Goal: Transaction & Acquisition: Purchase product/service

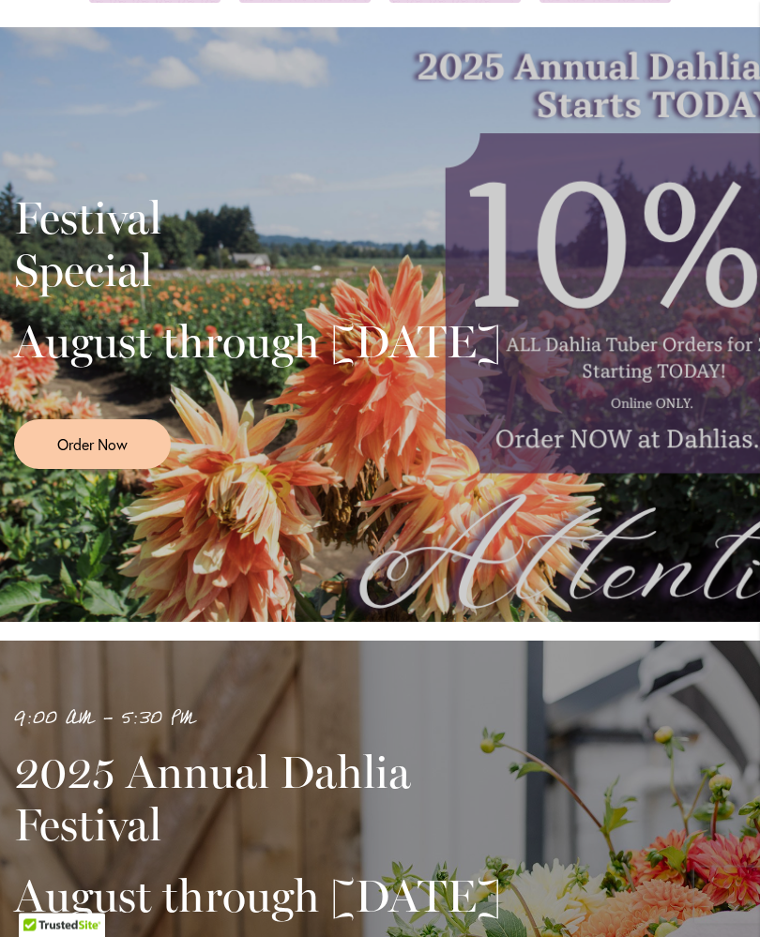
scroll to position [264, 0]
click at [94, 455] on span "Order Now" at bounding box center [92, 444] width 70 height 22
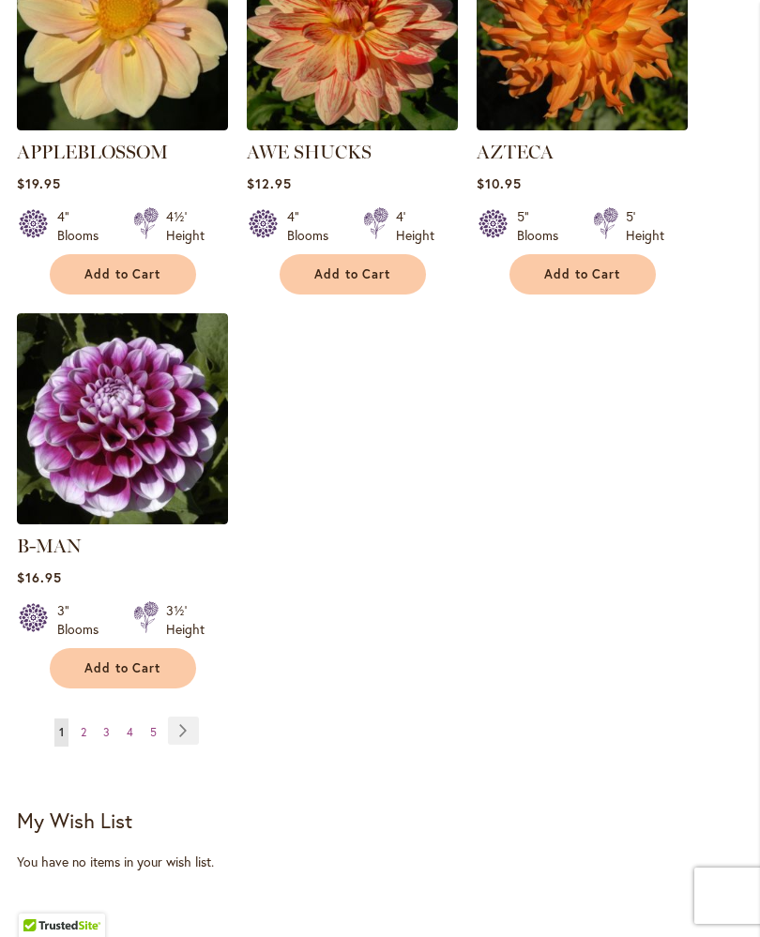
scroll to position [2297, 0]
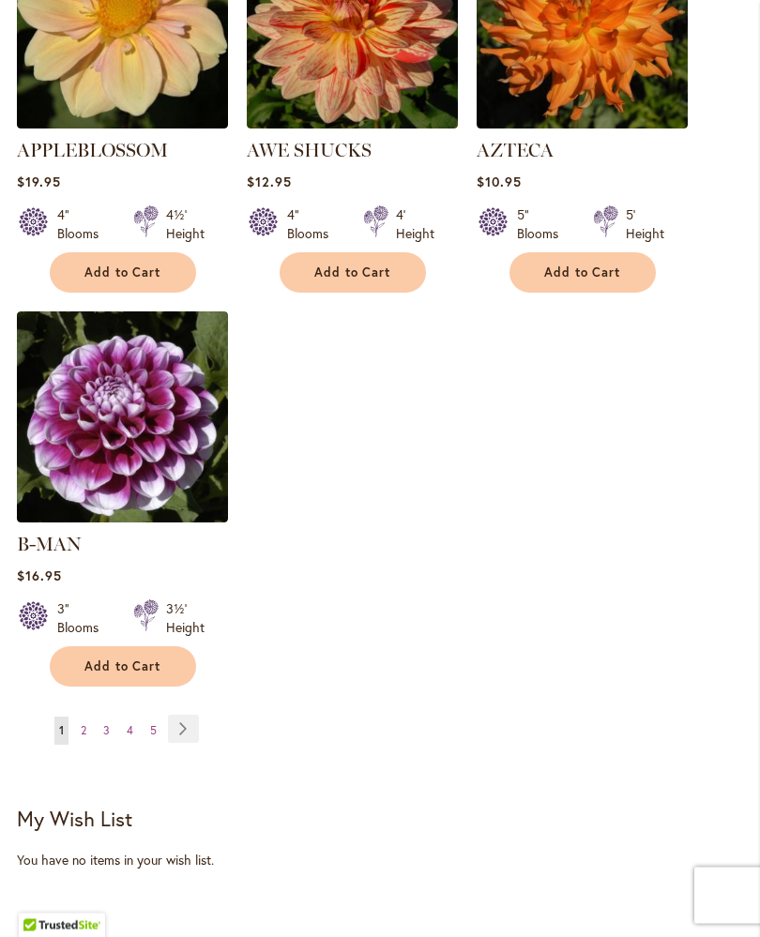
click at [185, 734] on link "Page Next" at bounding box center [183, 730] width 31 height 28
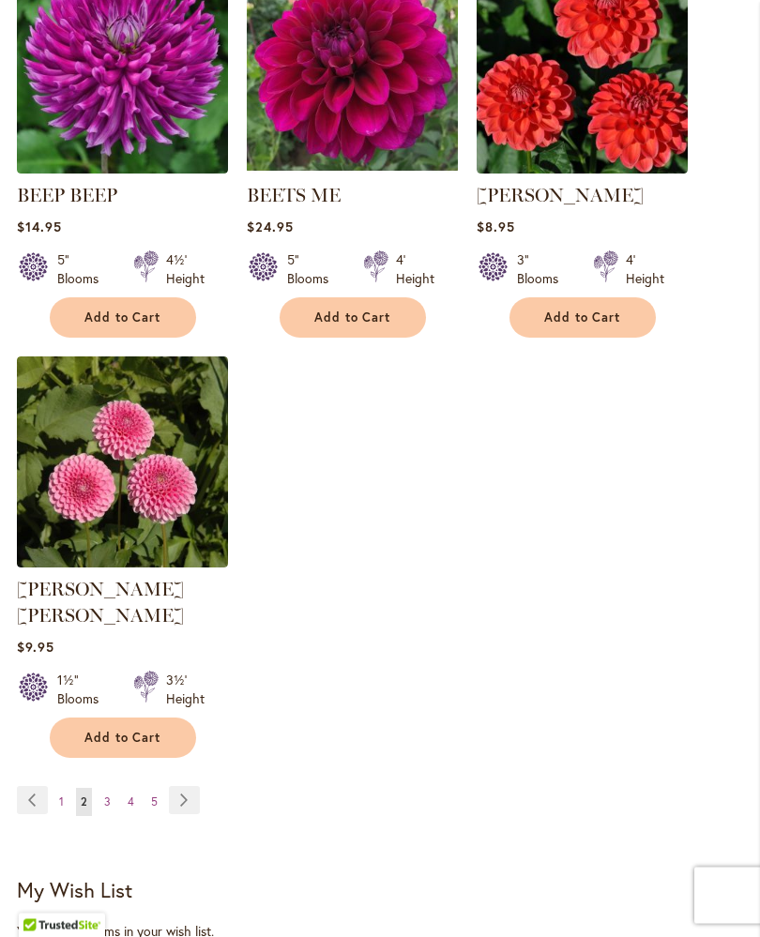
scroll to position [2244, 0]
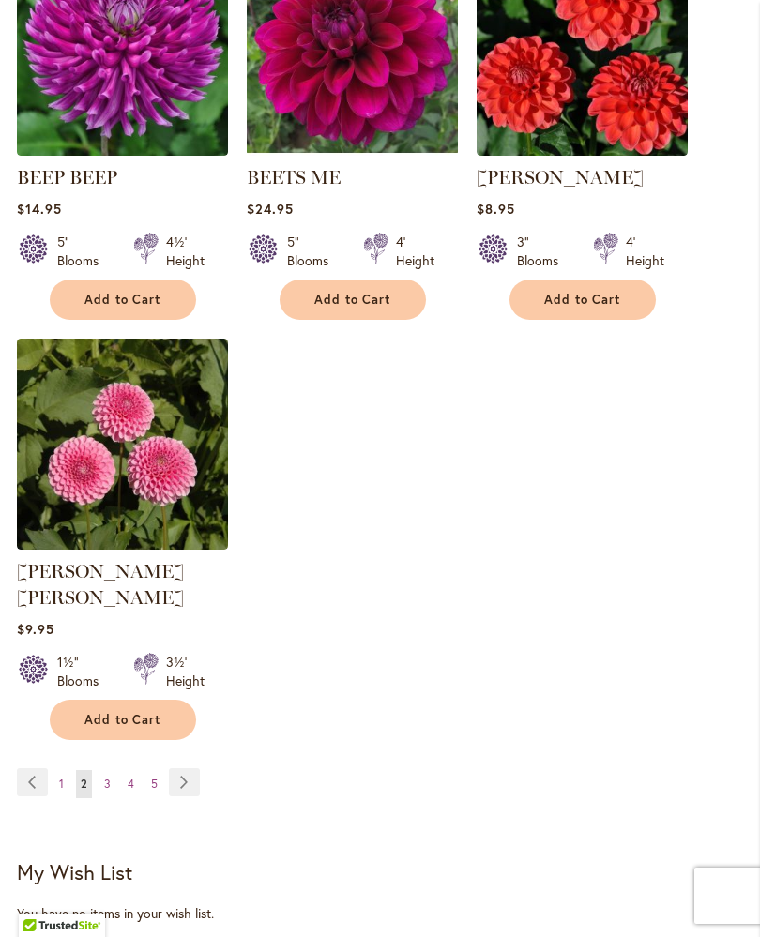
click at [190, 781] on link "Page Next" at bounding box center [184, 782] width 31 height 28
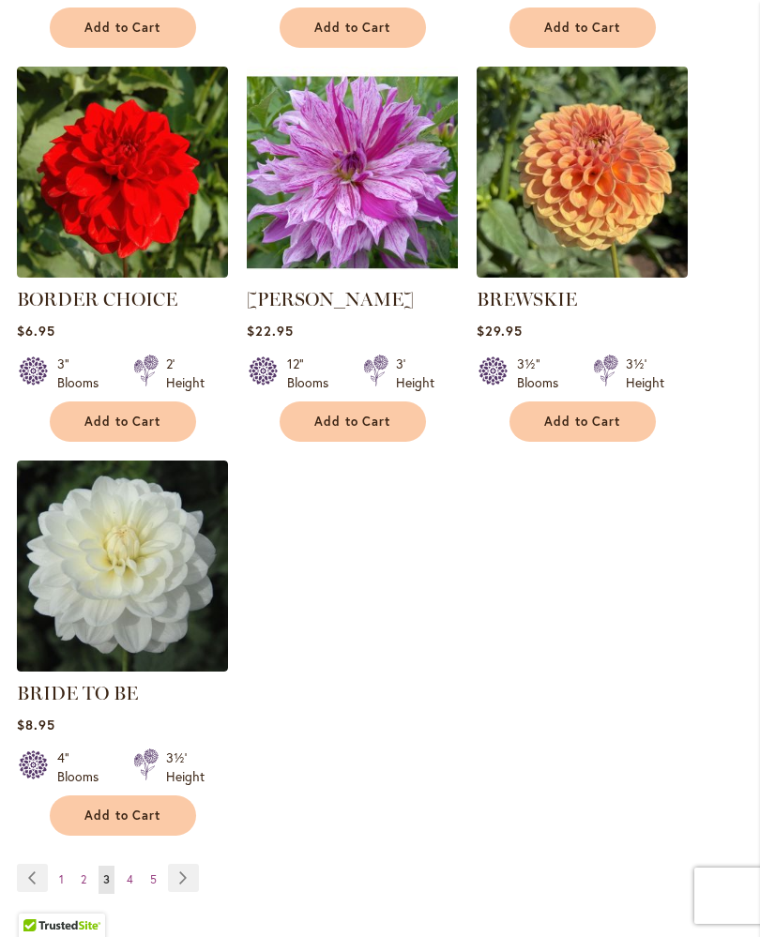
scroll to position [2126, 0]
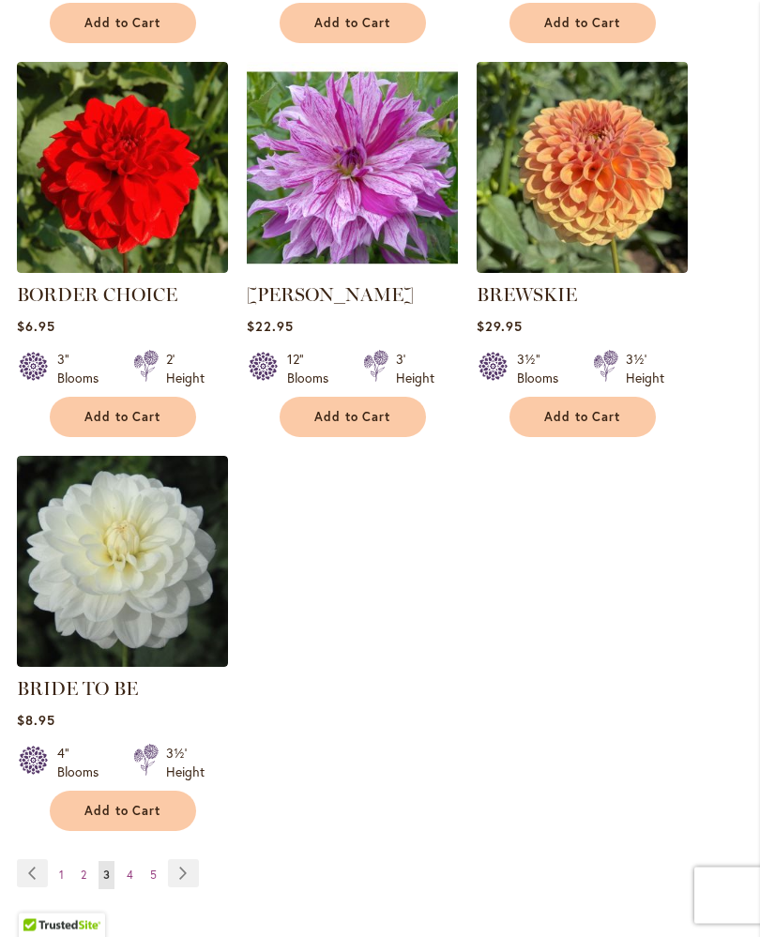
click at [193, 888] on link "Page Next" at bounding box center [183, 874] width 31 height 28
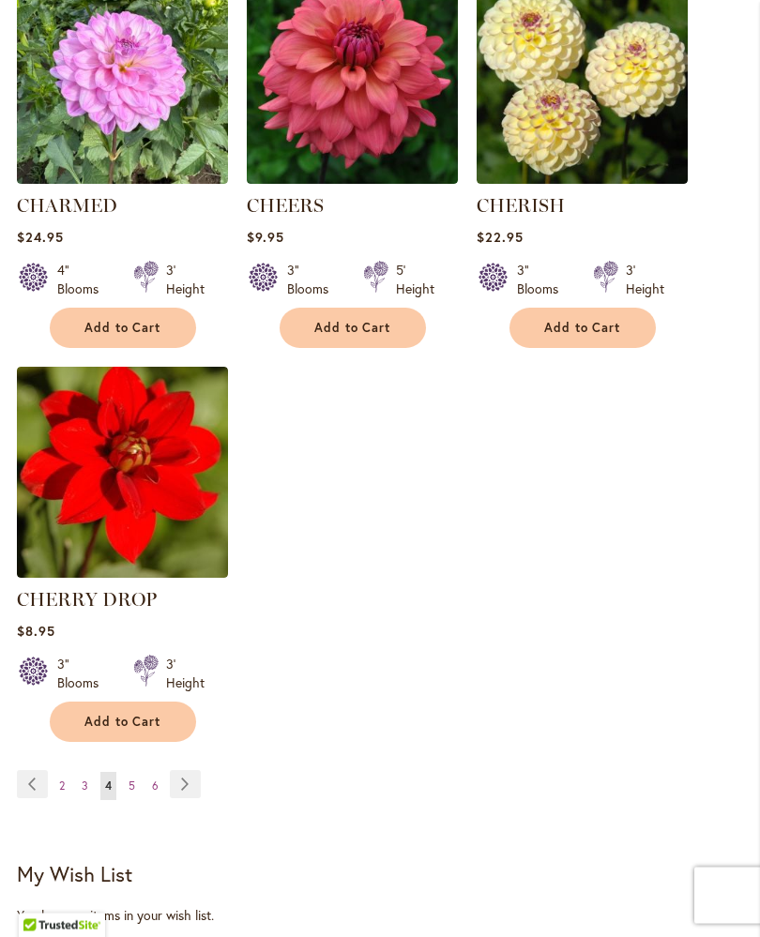
scroll to position [2258, 0]
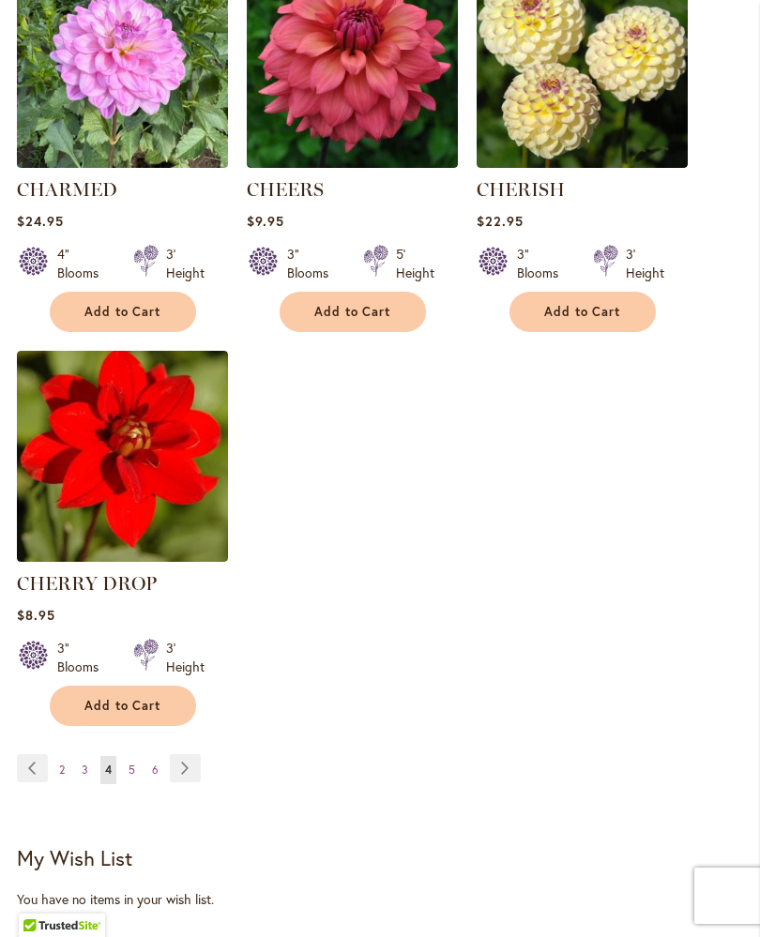
click at [193, 782] on link "Page Next" at bounding box center [185, 768] width 31 height 28
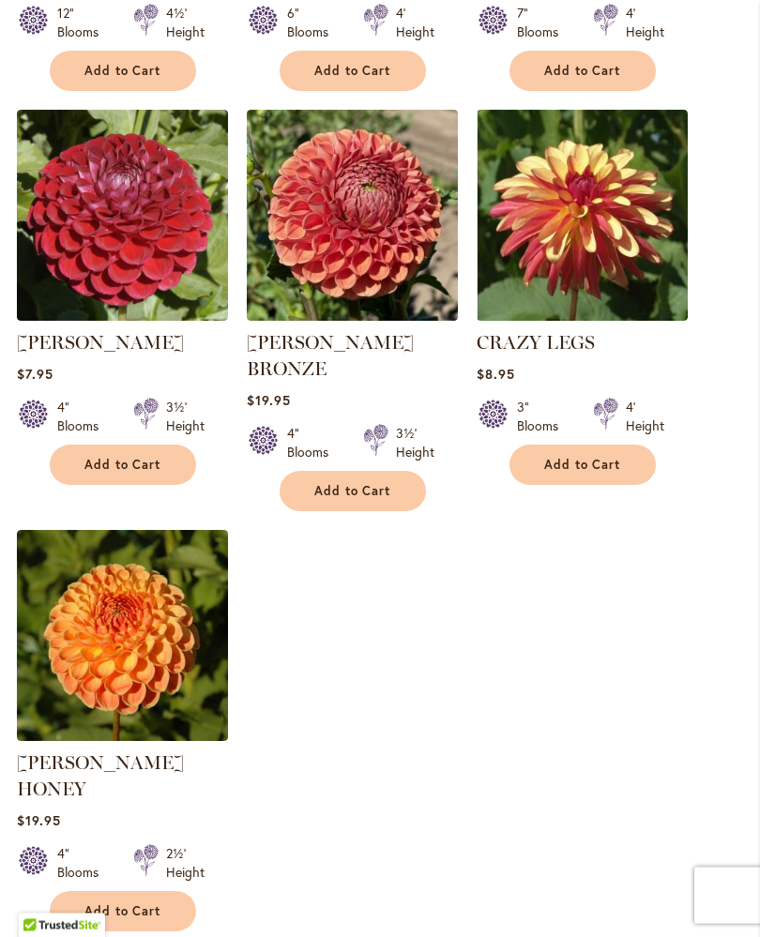
scroll to position [2151, 0]
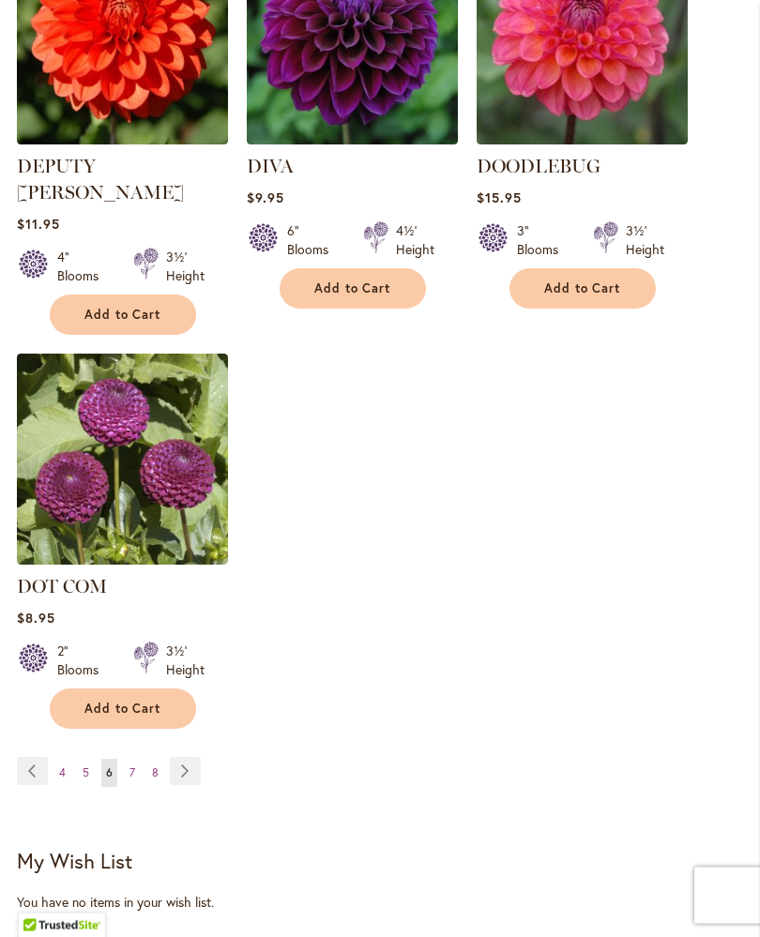
scroll to position [2302, 0]
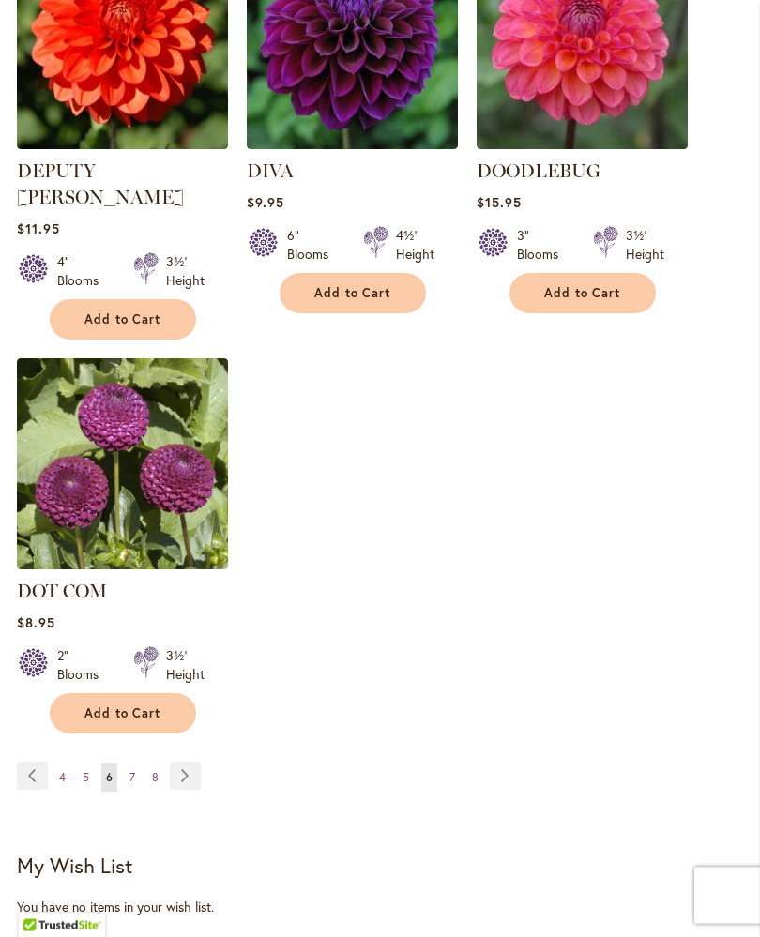
click at [188, 762] on link "Page Next" at bounding box center [185, 776] width 31 height 28
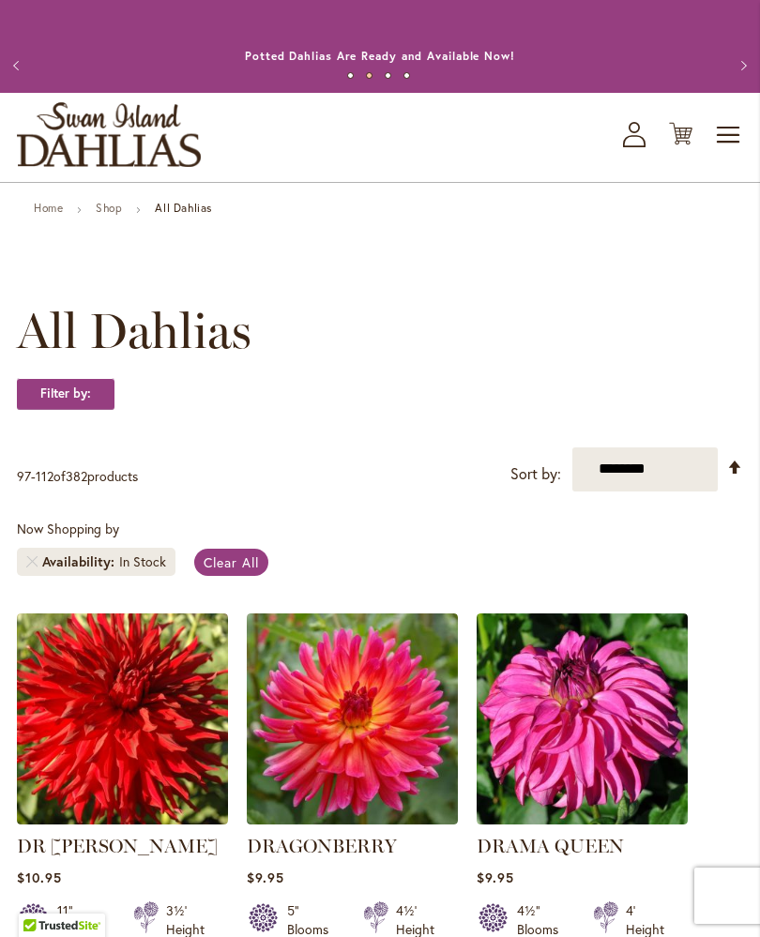
click at [680, 540] on div "Now Shopping by Availability In Stock Clear All" at bounding box center [380, 553] width 726 height 66
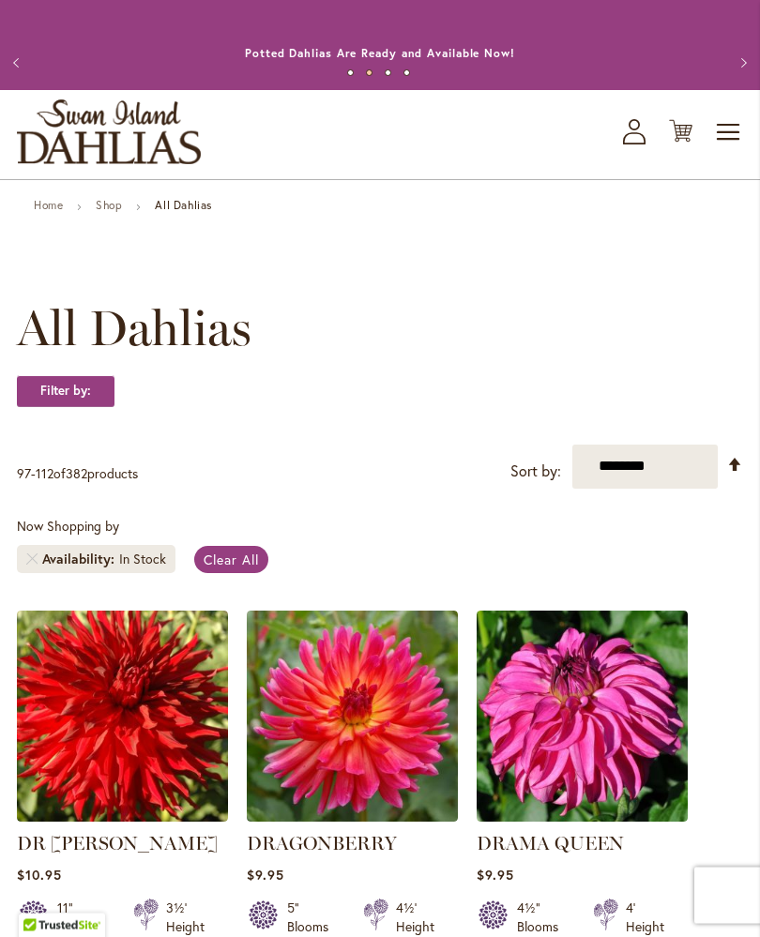
scroll to position [3, 0]
click at [738, 475] on link "Set Descending Direction" at bounding box center [735, 465] width 16 height 22
click at [716, 485] on select "**********" at bounding box center [644, 467] width 145 height 44
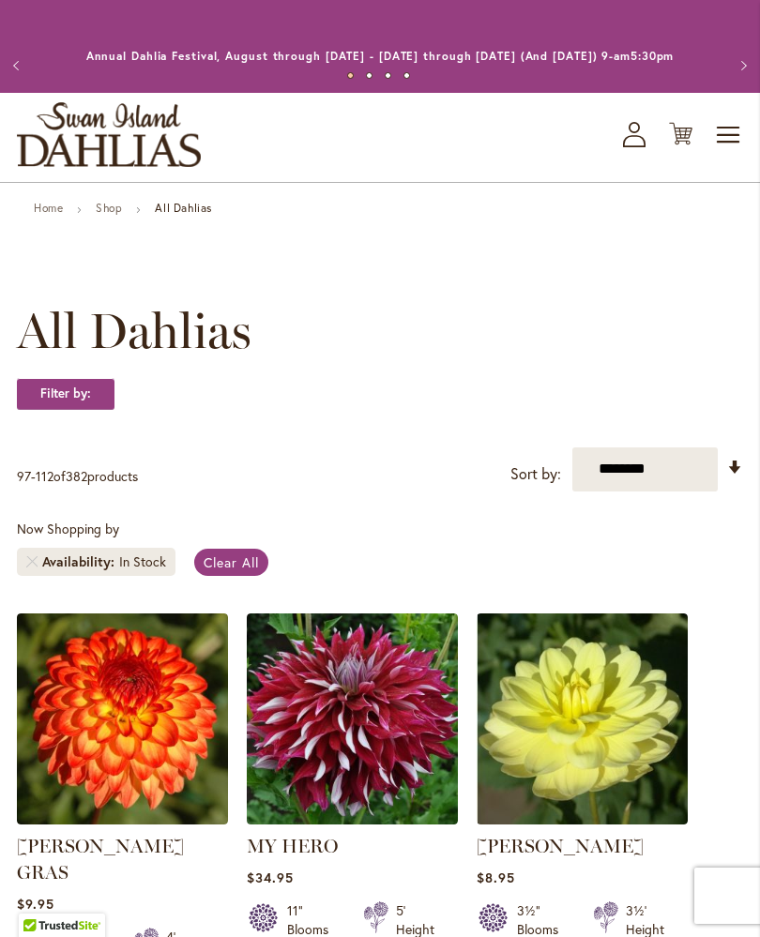
click at [742, 478] on link "Set Ascending Direction" at bounding box center [735, 468] width 16 height 22
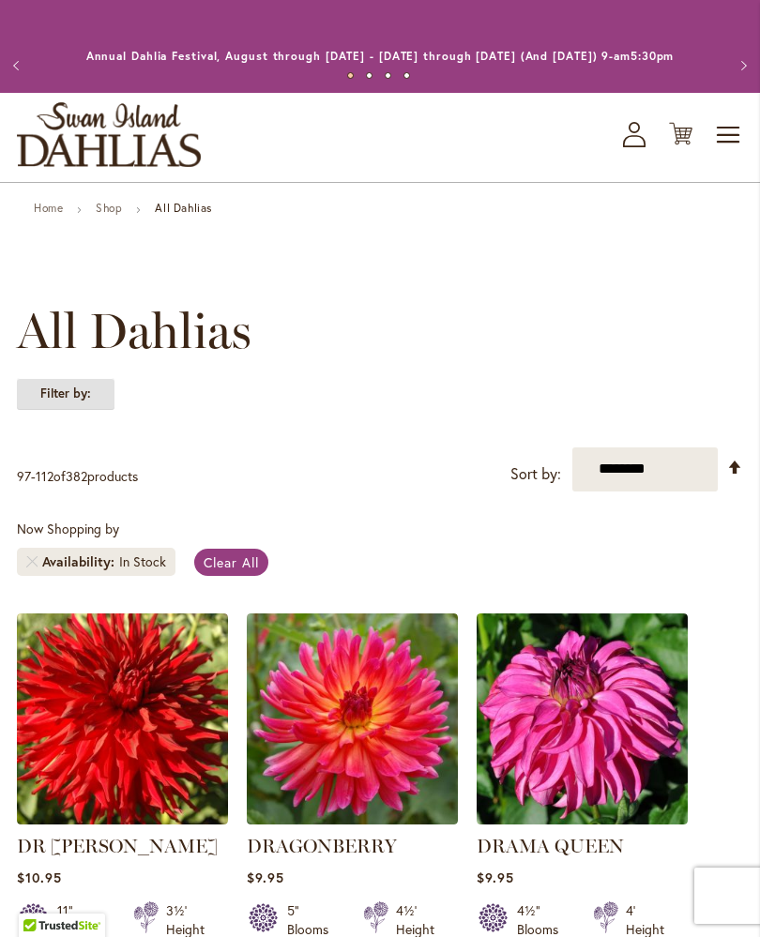
click at [68, 410] on strong "Filter by:" at bounding box center [66, 394] width 98 height 32
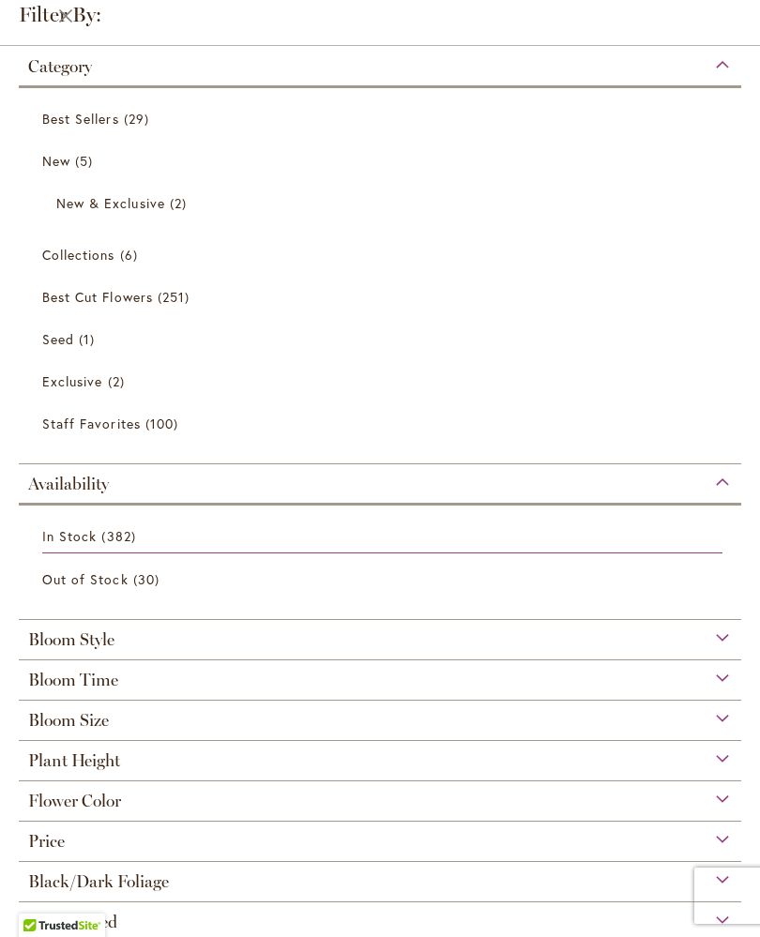
click at [338, 724] on div "Bloom Size" at bounding box center [380, 716] width 722 height 30
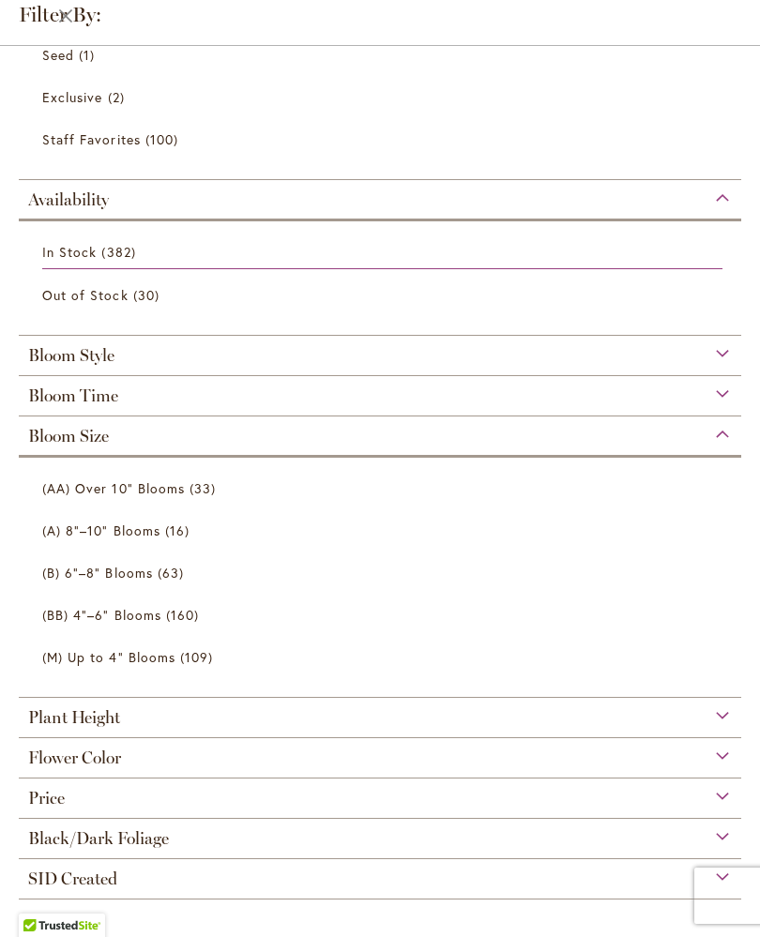
click at [173, 491] on span "(AA) Over 10" Blooms" at bounding box center [113, 488] width 143 height 18
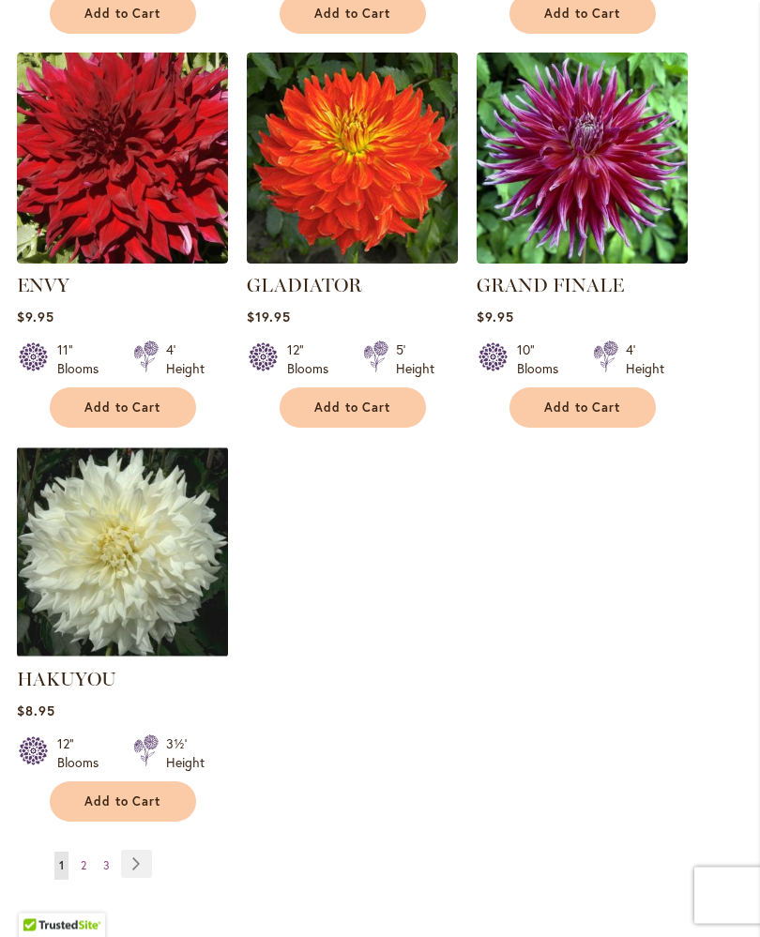
scroll to position [2163, 0]
click at [147, 878] on link "Page Next" at bounding box center [136, 864] width 31 height 28
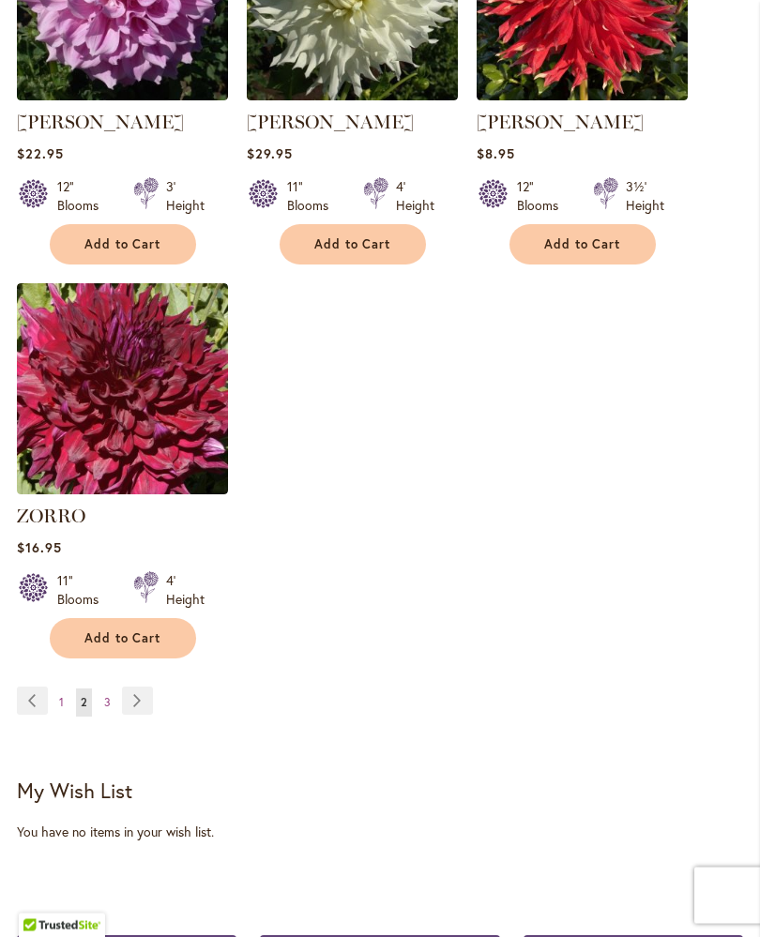
scroll to position [2327, 0]
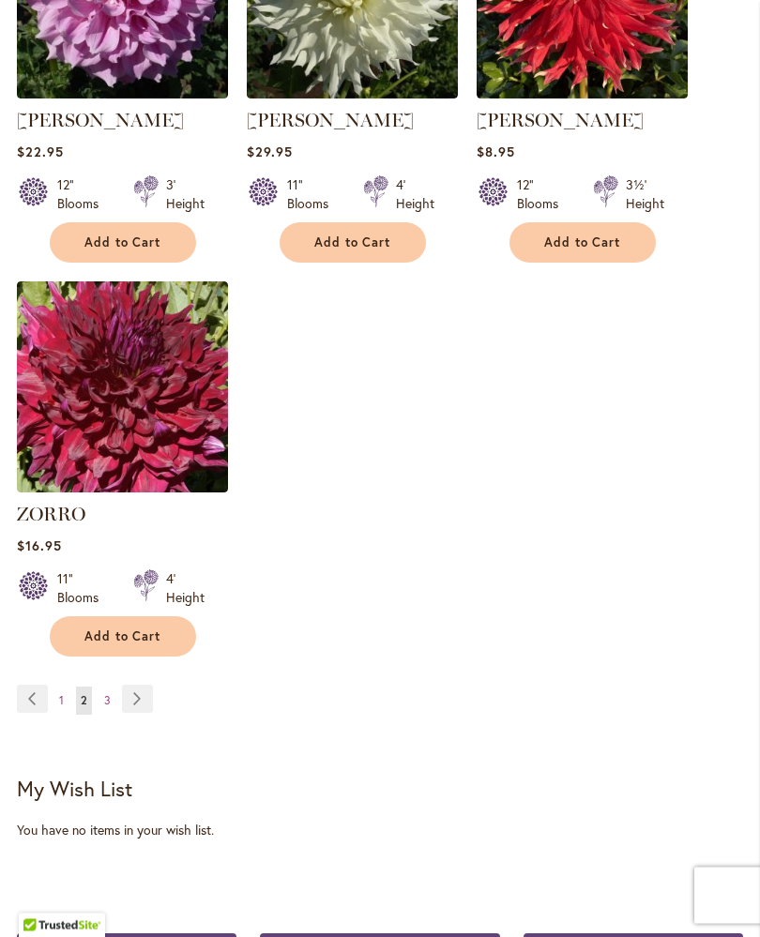
click at [142, 695] on link "Page Next" at bounding box center [137, 700] width 31 height 28
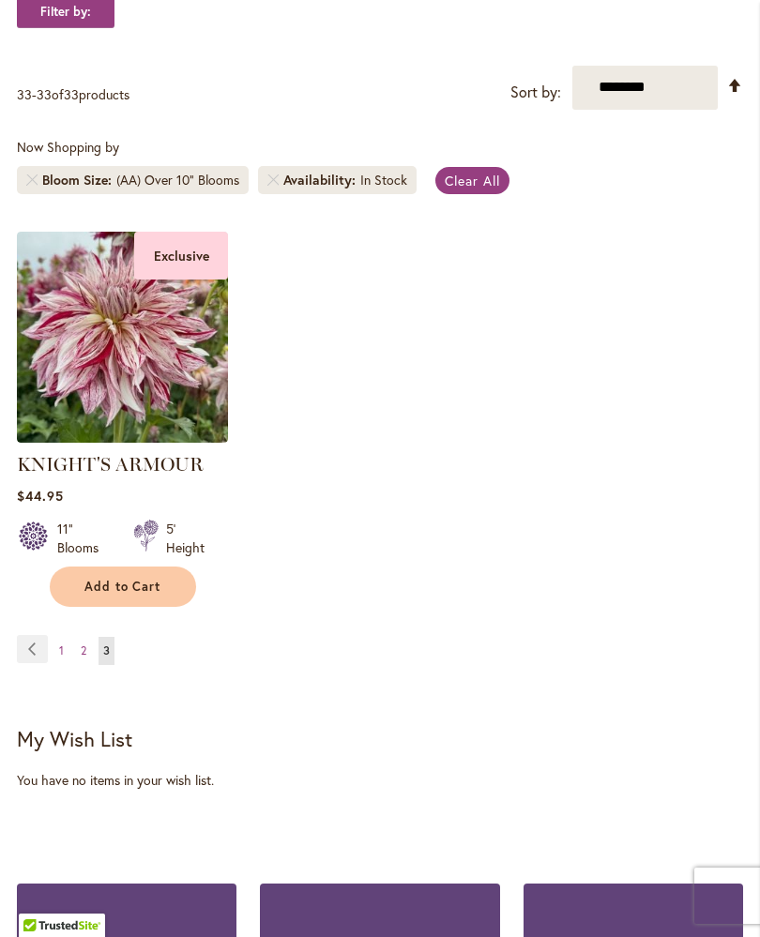
scroll to position [380, 0]
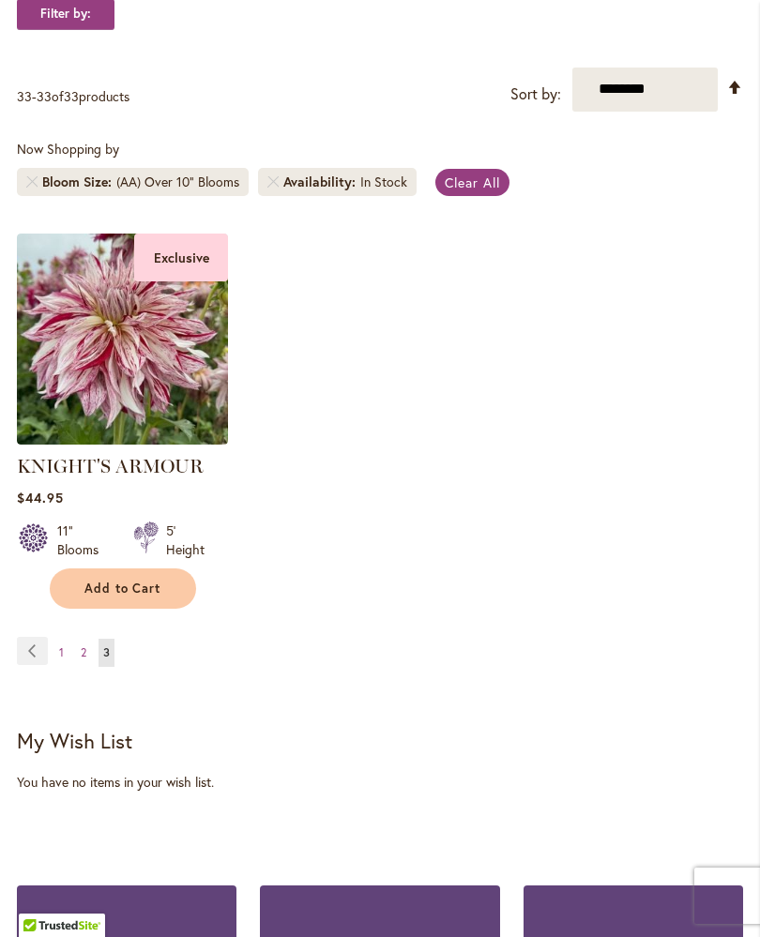
click at [61, 659] on span "1" at bounding box center [61, 652] width 5 height 14
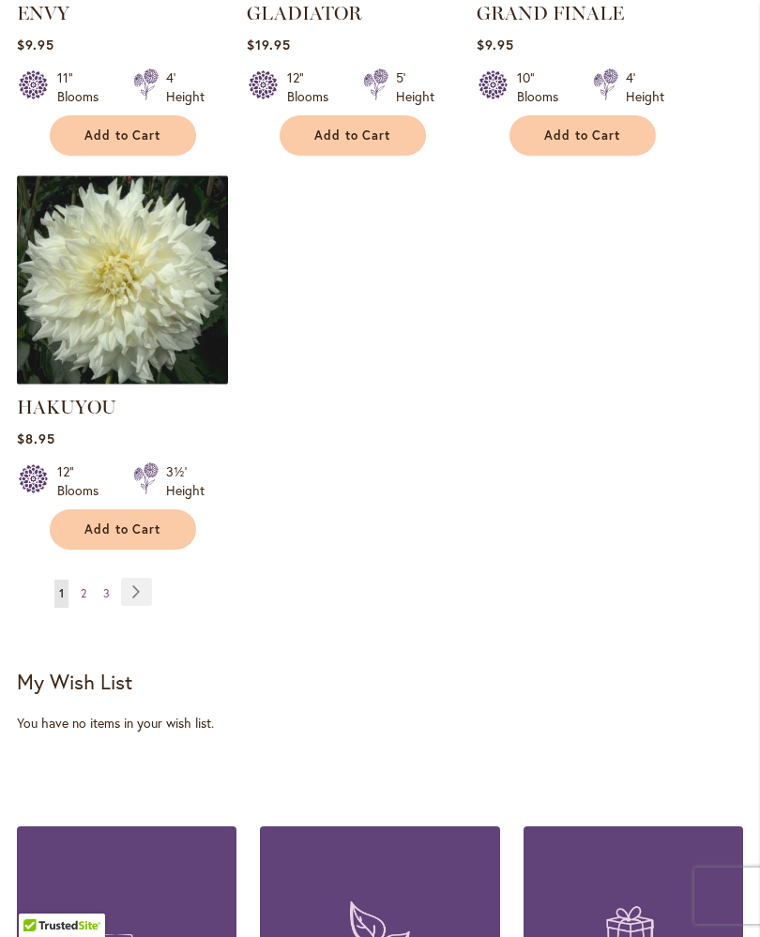
scroll to position [2452, 0]
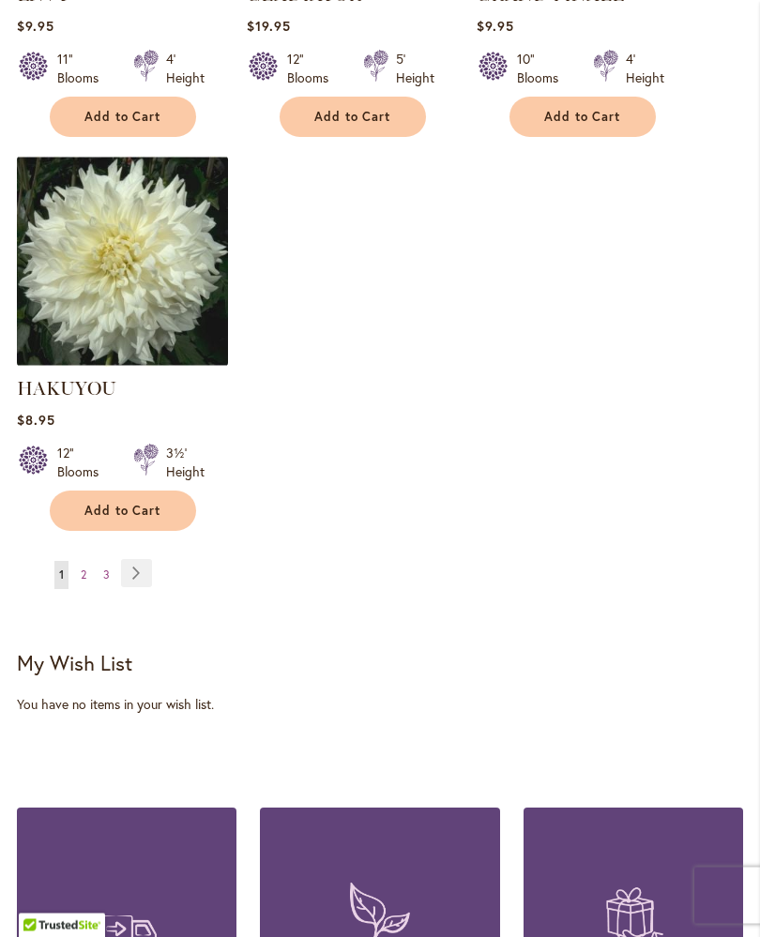
click at [148, 588] on link "Page Next" at bounding box center [136, 574] width 31 height 28
